Goal: Task Accomplishment & Management: Manage account settings

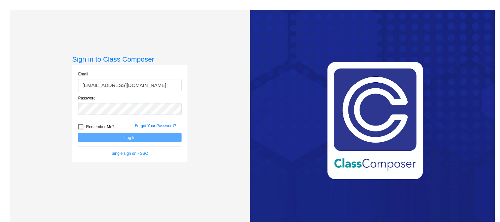
type input "[EMAIL_ADDRESS][DOMAIN_NAME]"
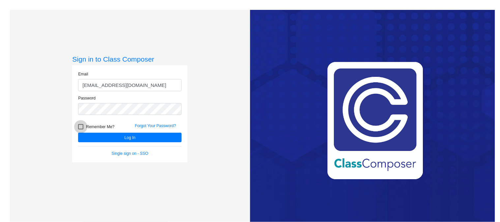
click at [90, 127] on span "Remember Me?" at bounding box center [100, 127] width 28 height 8
click at [81, 130] on input "Remember Me?" at bounding box center [80, 130] width 0 height 0
checkbox input "true"
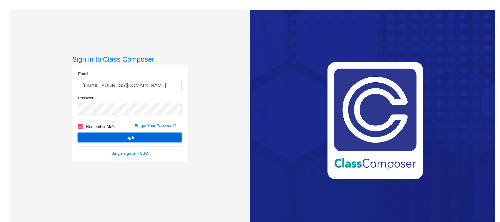
click at [95, 134] on button "Log In" at bounding box center [130, 138] width 104 height 10
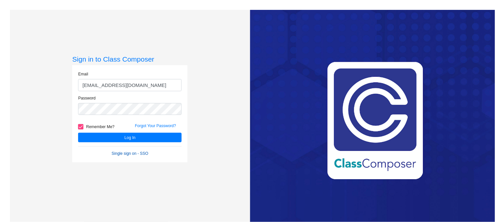
click at [139, 153] on link "Single sign on - SSO" at bounding box center [130, 153] width 37 height 5
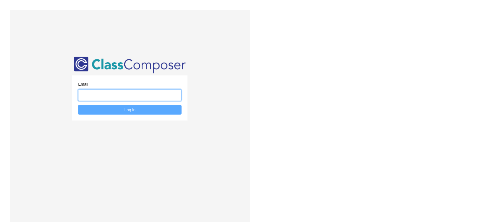
click at [171, 97] on input "email" at bounding box center [130, 95] width 104 height 12
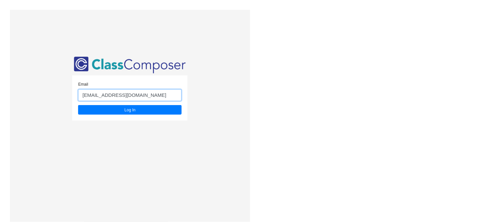
type input "[EMAIL_ADDRESS][DOMAIN_NAME]"
click at [78, 105] on button "Log In" at bounding box center [130, 110] width 104 height 10
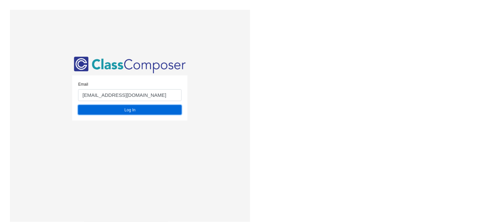
click at [143, 108] on button "Log In" at bounding box center [130, 110] width 104 height 10
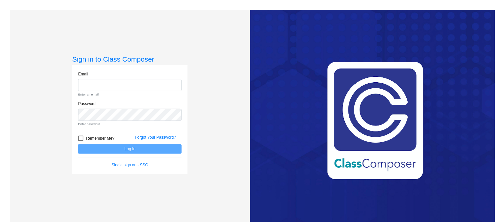
click at [176, 42] on div "Sign in to Class Composer Email Enter an email. Password Enter password. Rememb…" at bounding box center [130, 121] width 240 height 222
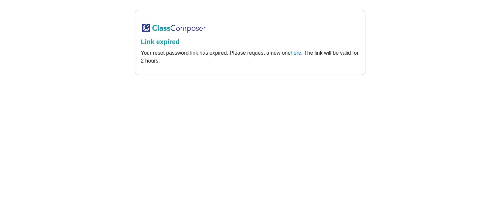
click at [297, 54] on link "here" at bounding box center [296, 53] width 11 height 6
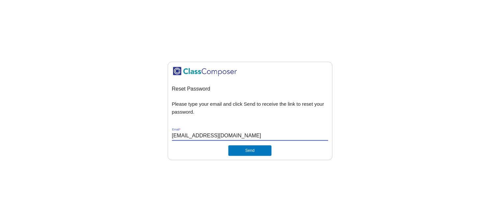
type input "[EMAIL_ADDRESS][DOMAIN_NAME]"
click at [229, 145] on button "Send" at bounding box center [250, 150] width 43 height 11
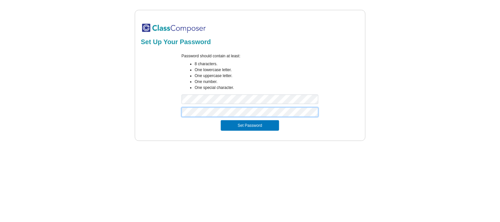
click at [221, 120] on button "Set Password" at bounding box center [250, 125] width 58 height 11
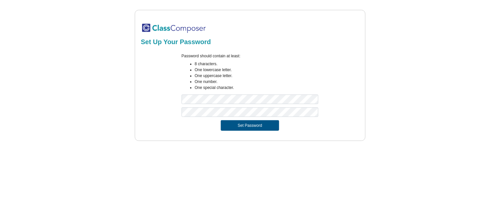
click at [248, 127] on button "Set Password" at bounding box center [250, 125] width 58 height 11
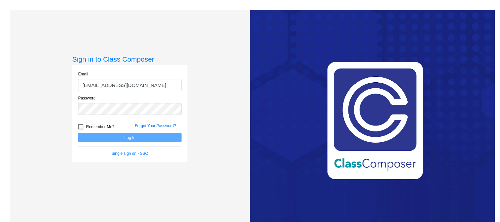
type input "[EMAIL_ADDRESS][DOMAIN_NAME]"
click at [80, 126] on div at bounding box center [80, 126] width 5 height 5
click at [80, 130] on input "Remember Me?" at bounding box center [80, 130] width 0 height 0
checkbox input "true"
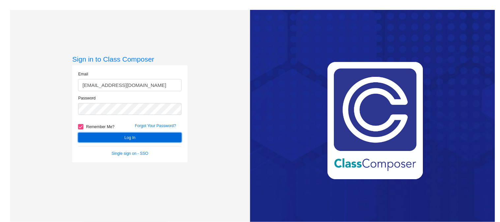
click at [96, 134] on button "Log In" at bounding box center [130, 138] width 104 height 10
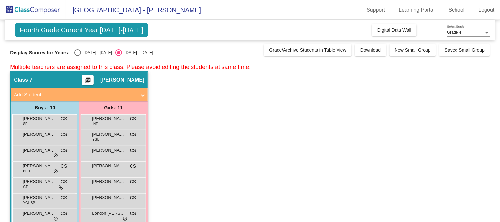
click at [120, 27] on span "Fourth Grade Current Year [DATE]-[DATE]" at bounding box center [82, 30] width 134 height 14
click at [76, 52] on div "Select an option" at bounding box center [78, 52] width 7 height 7
click at [78, 56] on input "[DATE] - [DATE]" at bounding box center [78, 56] width 0 height 0
radio input "true"
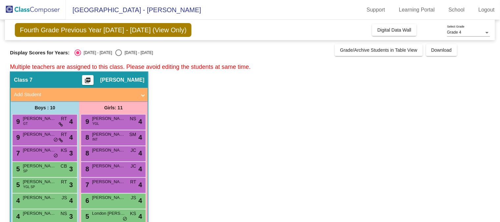
click at [115, 54] on div "Select an option" at bounding box center [118, 52] width 7 height 7
click at [118, 56] on input "[DATE] - [DATE]" at bounding box center [118, 56] width 0 height 0
radio input "true"
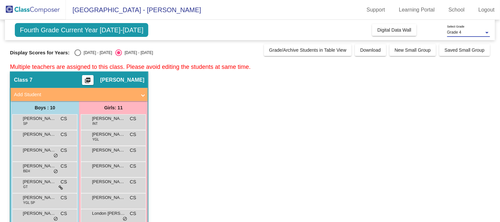
click at [467, 32] on div "Grade 4" at bounding box center [466, 32] width 37 height 5
click at [199, 26] on div at bounding box center [250, 111] width 500 height 222
click at [31, 10] on img at bounding box center [33, 9] width 66 height 19
click at [455, 11] on link "School" at bounding box center [457, 10] width 27 height 11
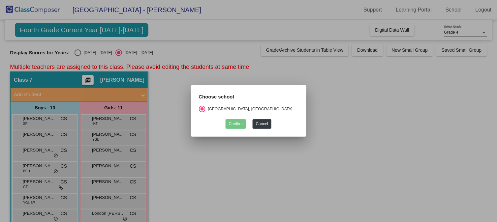
drag, startPoint x: 385, startPoint y: 118, endPoint x: 286, endPoint y: 119, distance: 98.6
click at [384, 118] on div at bounding box center [248, 111] width 497 height 222
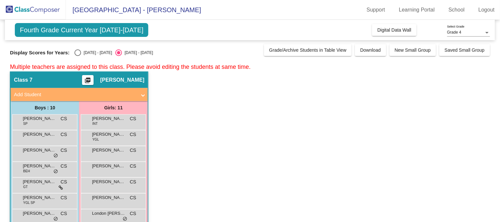
click at [20, 9] on img at bounding box center [33, 9] width 66 height 19
click at [127, 9] on span "[GEOGRAPHIC_DATA] - [PERSON_NAME]" at bounding box center [133, 10] width 135 height 11
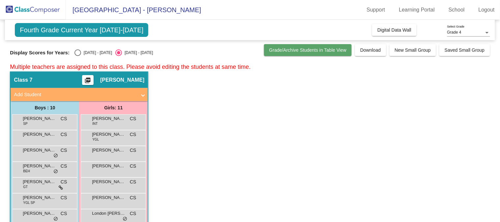
click at [302, 50] on span "Grade/Archive Students in Table View" at bounding box center [309, 50] width 78 height 5
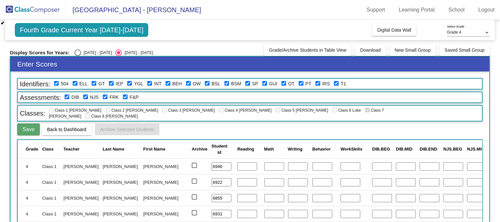
click at [203, 50] on div "Display Scores for Years: [DATE] - [DATE] [DATE] - [DATE]" at bounding box center [135, 52] width 251 height 7
click at [246, 15] on mat-toolbar "[GEOGRAPHIC_DATA] - [PERSON_NAME] Support Learning Portal School Logout" at bounding box center [250, 10] width 500 height 20
click at [484, 49] on button "Saved Small Group" at bounding box center [465, 50] width 50 height 12
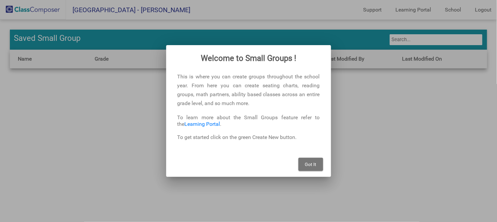
click at [319, 167] on button "Got It" at bounding box center [311, 164] width 25 height 13
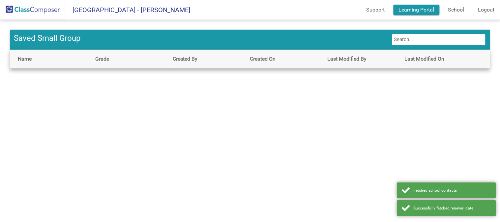
click at [423, 9] on link "Learning Portal" at bounding box center [417, 10] width 46 height 11
